Goal: Task Accomplishment & Management: Manage account settings

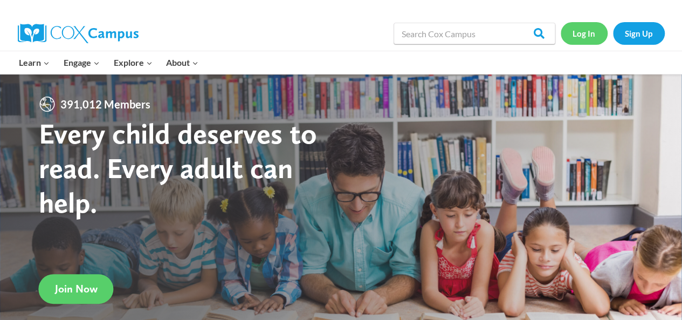
click at [595, 28] on link "Log In" at bounding box center [584, 33] width 47 height 22
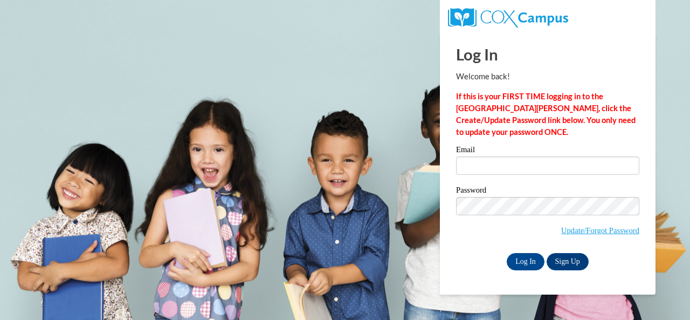
click at [492, 153] on label "Email" at bounding box center [547, 151] width 183 height 11
click at [492, 156] on input "Email" at bounding box center [547, 165] width 183 height 18
click at [492, 161] on input "Email" at bounding box center [547, 165] width 183 height 18
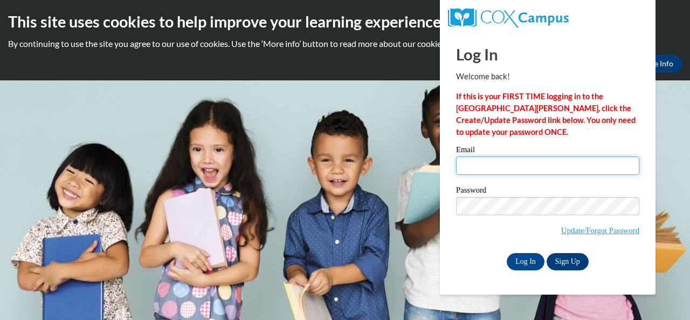
type input "e047045@muscogee.k12.ga.us"
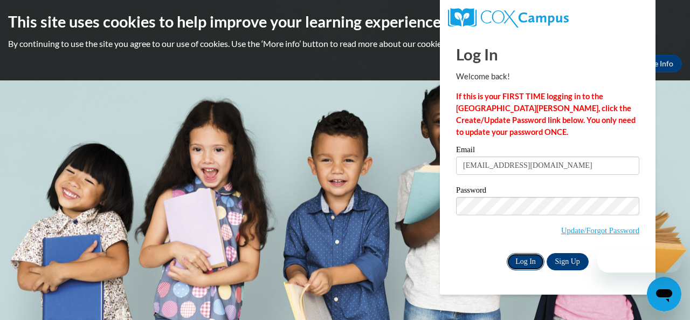
click at [534, 254] on input "Log In" at bounding box center [526, 261] width 38 height 17
